Goal: Task Accomplishment & Management: Use online tool/utility

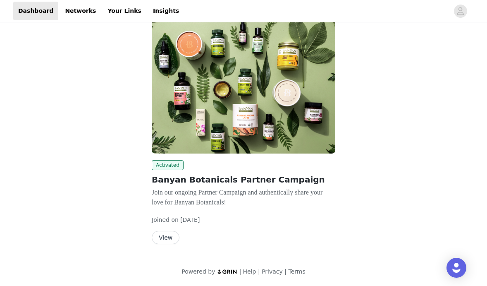
scroll to position [57, 0]
click at [167, 234] on button "View" at bounding box center [166, 237] width 28 height 13
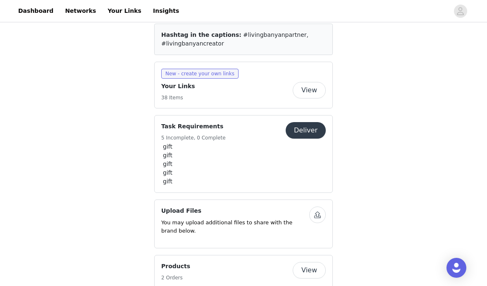
scroll to position [377, 0]
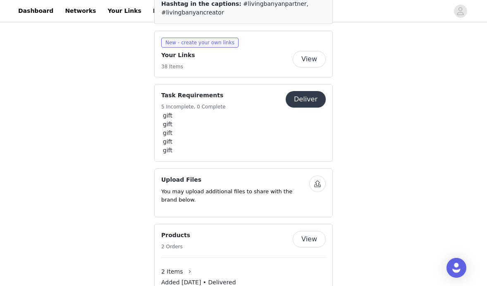
click at [307, 67] on button "View" at bounding box center [309, 59] width 33 height 17
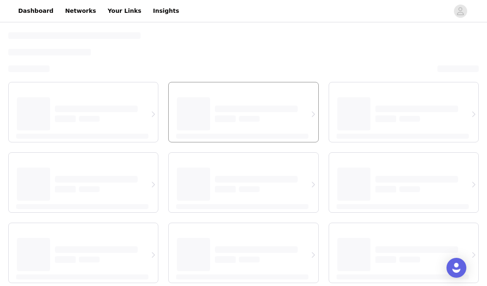
select select "12"
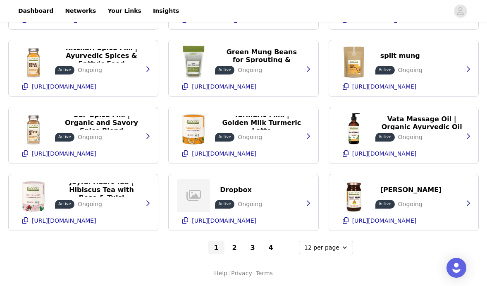
scroll to position [268, 0]
click at [119, 191] on p "Joyful Heart Tea | Hibiscus Tea with Rose & Tulsi" at bounding box center [101, 190] width 83 height 24
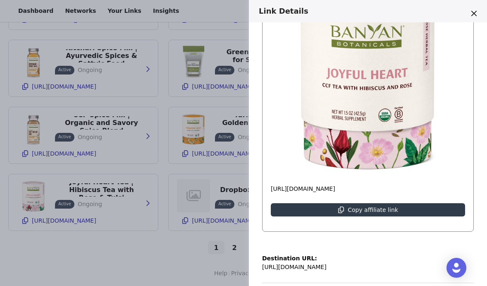
scroll to position [136, 0]
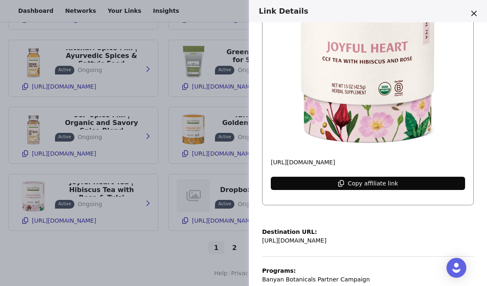
click at [367, 185] on p "Copy affiliate link" at bounding box center [373, 183] width 50 height 7
click at [349, 184] on button "Copy affiliate link" at bounding box center [368, 183] width 194 height 13
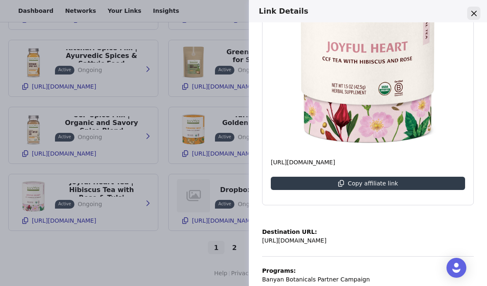
click at [475, 11] on icon "Close" at bounding box center [473, 13] width 5 height 5
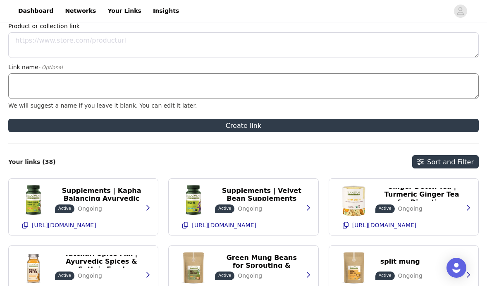
scroll to position [55, 0]
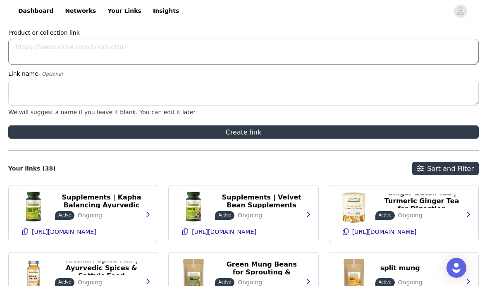
click at [147, 54] on textarea "Product or collection link" at bounding box center [243, 52] width 471 height 26
paste textarea "[URL][DOMAIN_NAME]"
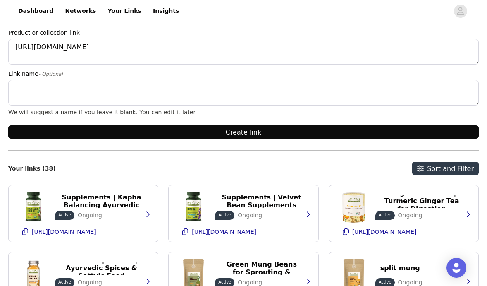
type textarea "[URL][DOMAIN_NAME]"
click at [163, 131] on button "Create link" at bounding box center [243, 131] width 471 height 13
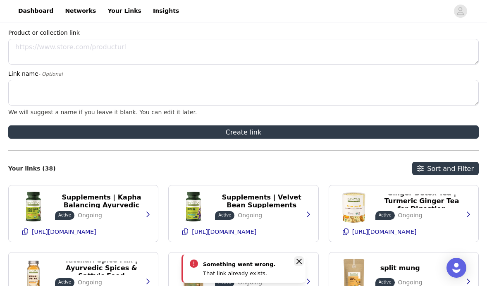
click at [297, 259] on icon "Close" at bounding box center [298, 260] width 5 height 5
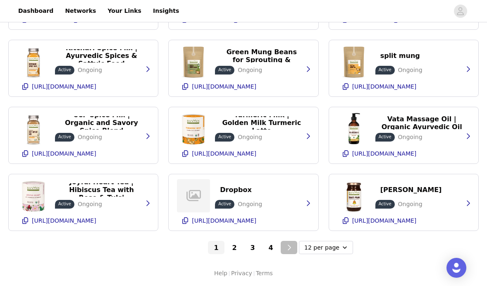
scroll to position [268, 0]
click at [271, 246] on button "4" at bounding box center [271, 247] width 17 height 13
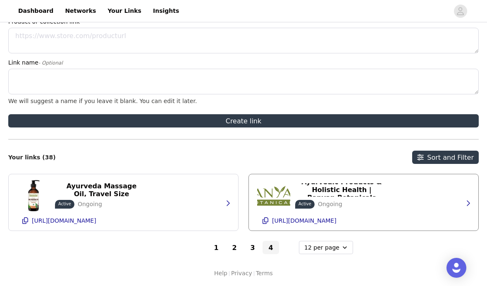
scroll to position [67, 0]
click at [326, 223] on p "[URL][DOMAIN_NAME]" at bounding box center [304, 220] width 65 height 7
